Goal: Transaction & Acquisition: Purchase product/service

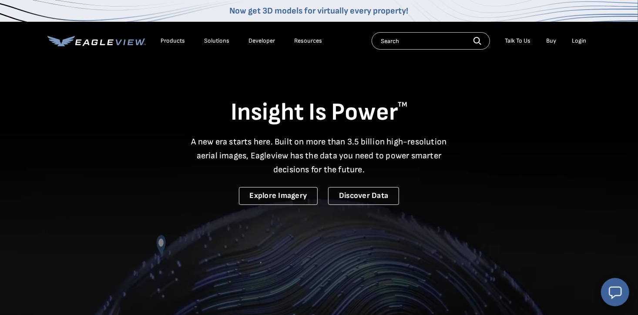
click at [580, 42] on div "Login" at bounding box center [579, 41] width 14 height 8
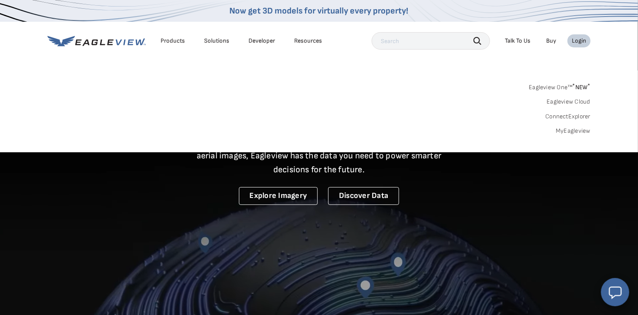
click at [561, 86] on link "Eagleview One™ * NEW *" at bounding box center [560, 86] width 62 height 10
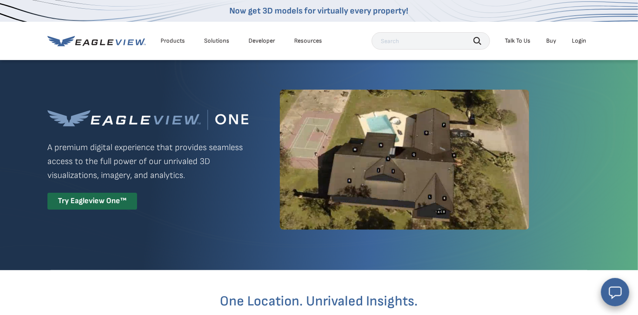
click at [580, 40] on div "Login" at bounding box center [579, 41] width 14 height 8
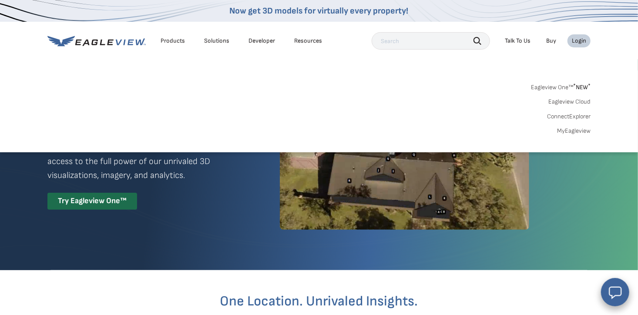
click at [574, 129] on link "MyEagleview" at bounding box center [574, 131] width 34 height 8
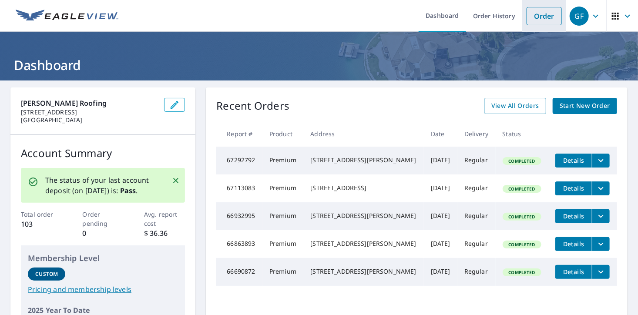
click at [556, 19] on link "Order" at bounding box center [544, 16] width 35 height 18
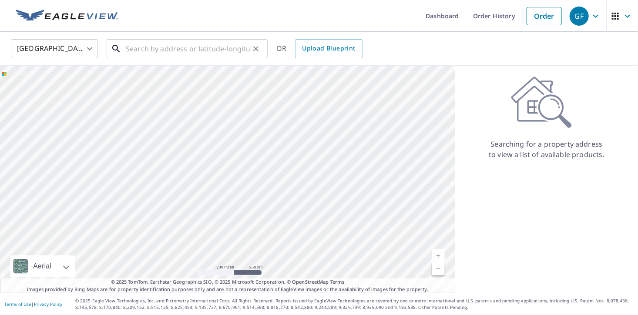
click at [157, 49] on input "text" at bounding box center [188, 49] width 124 height 24
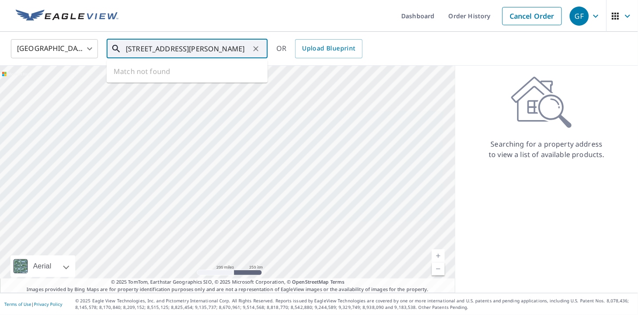
type input "1211 obert king high drive"
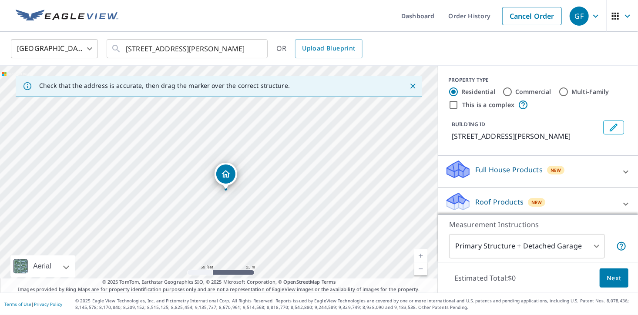
drag, startPoint x: 189, startPoint y: 155, endPoint x: 196, endPoint y: 167, distance: 13.7
click at [196, 167] on div "1211 Robert King High Dr Lakeland, FL 33805" at bounding box center [219, 179] width 438 height 227
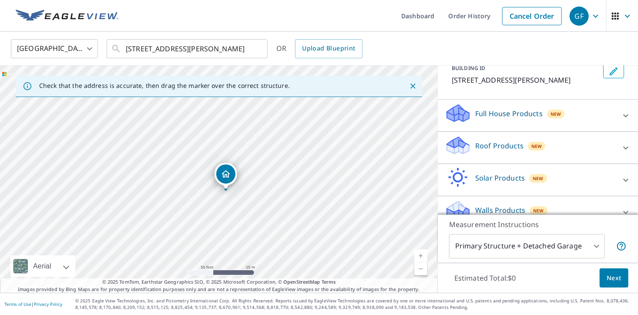
click at [518, 151] on p "Roof Products" at bounding box center [499, 146] width 48 height 10
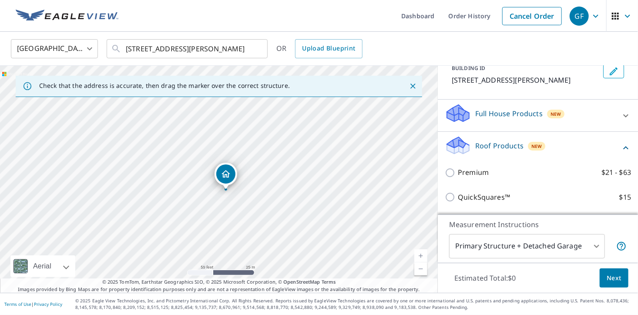
scroll to position [113, 0]
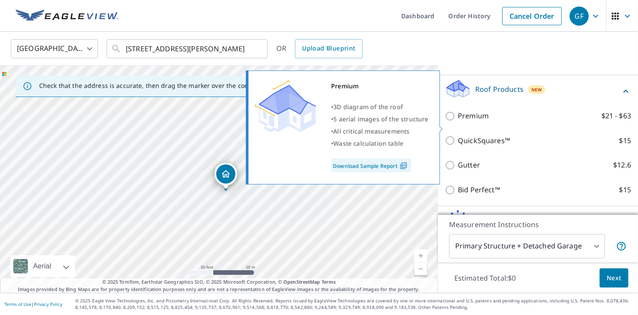
click at [451, 121] on input "Premium $21 - $63" at bounding box center [451, 116] width 13 height 10
checkbox input "true"
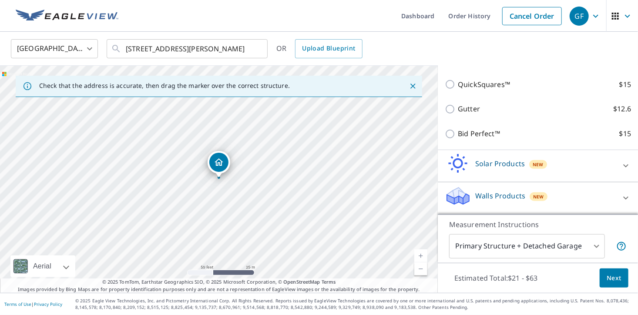
scroll to position [151, 0]
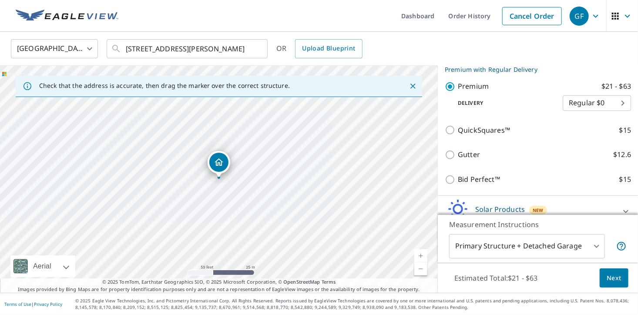
click at [620, 277] on span "Next" at bounding box center [614, 278] width 15 height 11
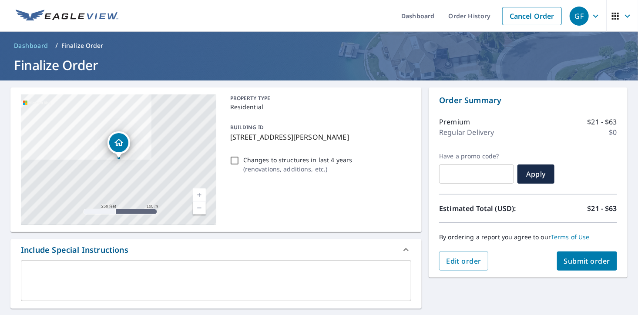
click at [587, 263] on span "Submit order" at bounding box center [587, 261] width 47 height 10
checkbox input "true"
